Goal: Task Accomplishment & Management: Use online tool/utility

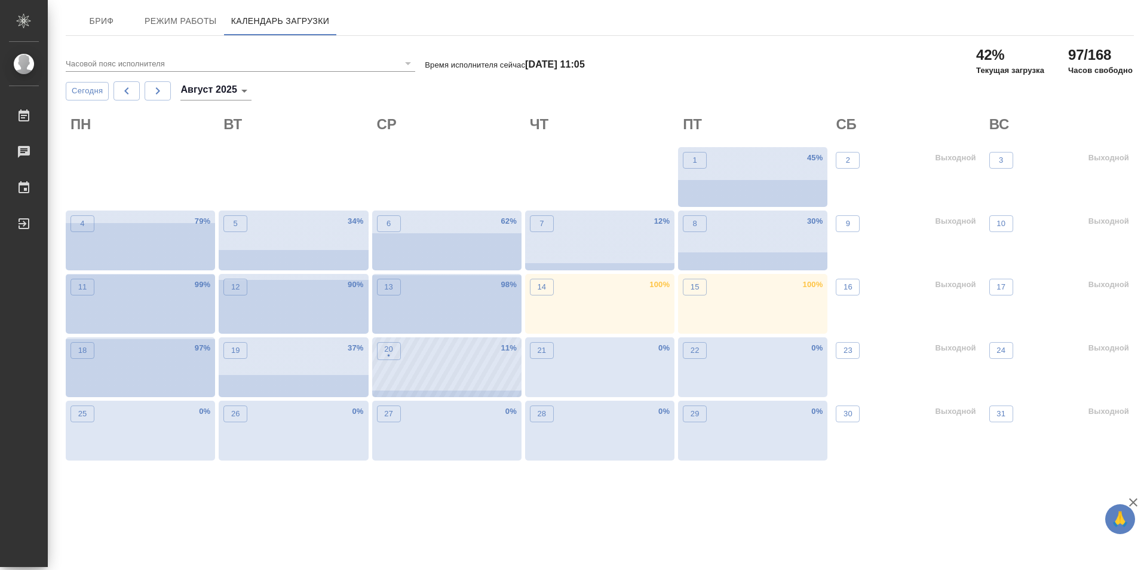
click at [481, 372] on div "20 • 11 %" at bounding box center [446, 367] width 149 height 60
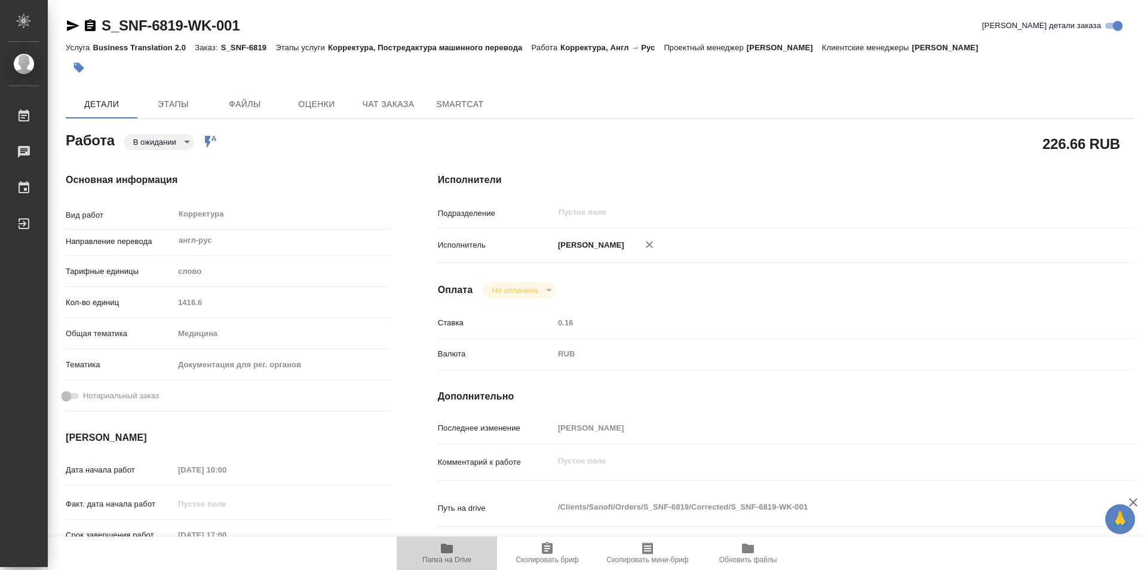
click at [445, 553] on icon "button" at bounding box center [447, 548] width 12 height 10
drag, startPoint x: 88, startPoint y: 23, endPoint x: 89, endPoint y: 32, distance: 9.0
click at [88, 23] on icon "button" at bounding box center [90, 25] width 11 height 12
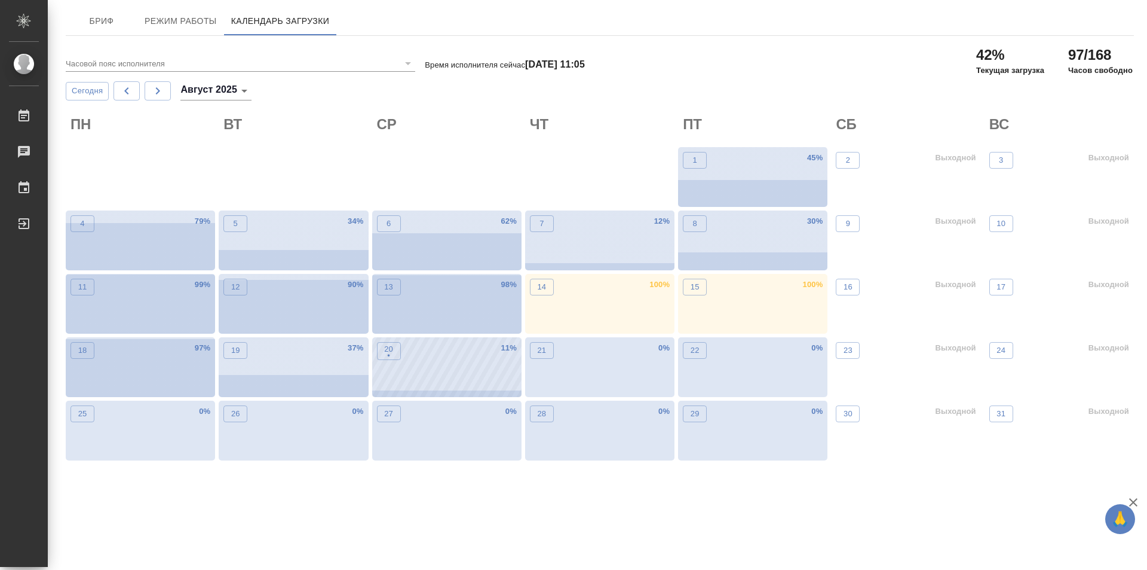
click at [470, 384] on div "20 • 11 %" at bounding box center [446, 367] width 149 height 60
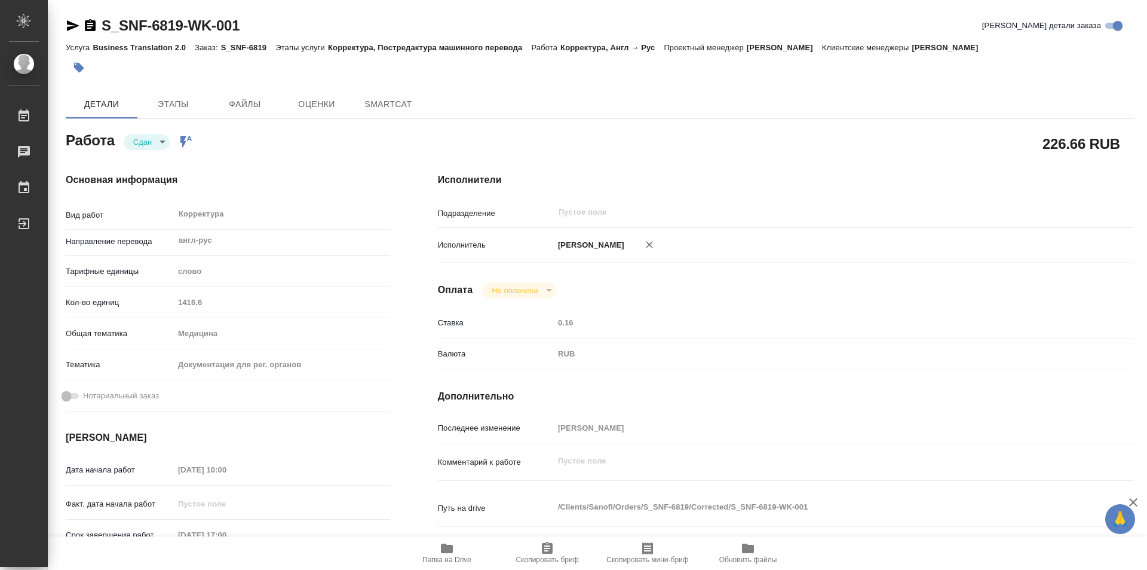
type textarea "x"
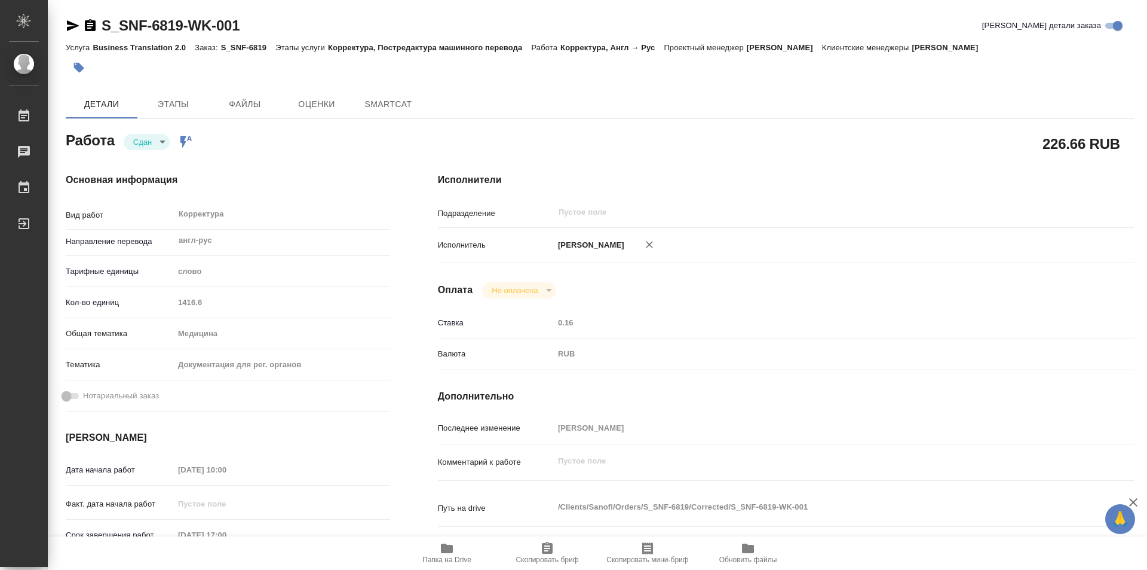
type textarea "x"
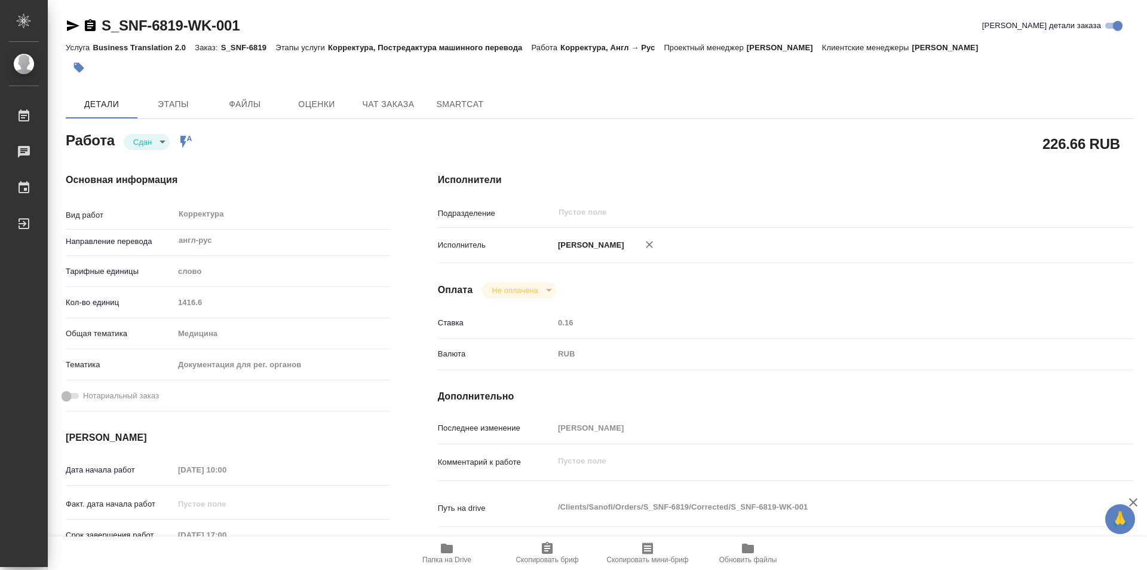
type textarea "x"
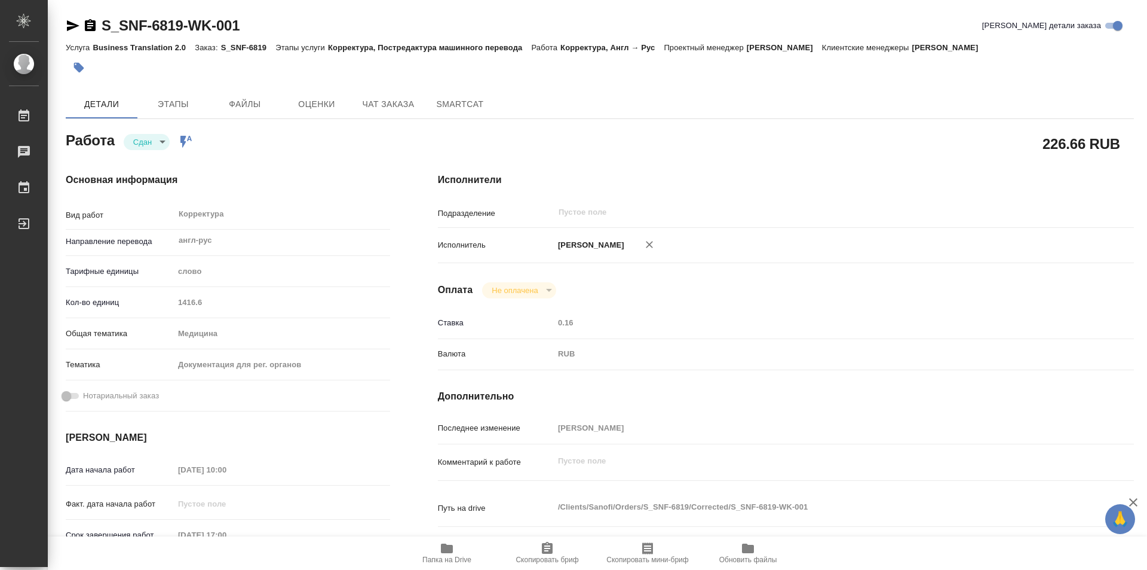
type textarea "x"
